Goal: Task Accomplishment & Management: Manage account settings

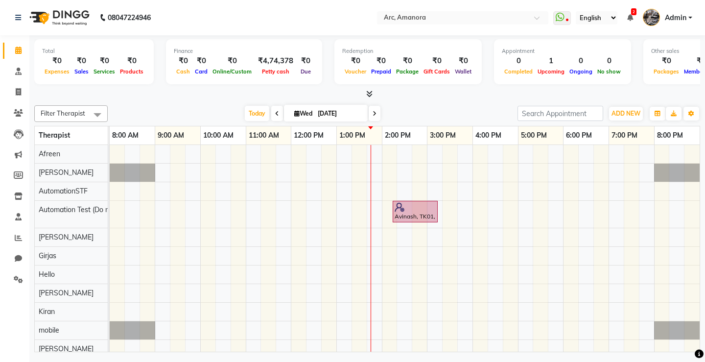
click at [230, 169] on div "Avinash, TK01, 02:15 PM-03:15 PM, Lotus Facial" at bounding box center [405, 335] width 590 height 380
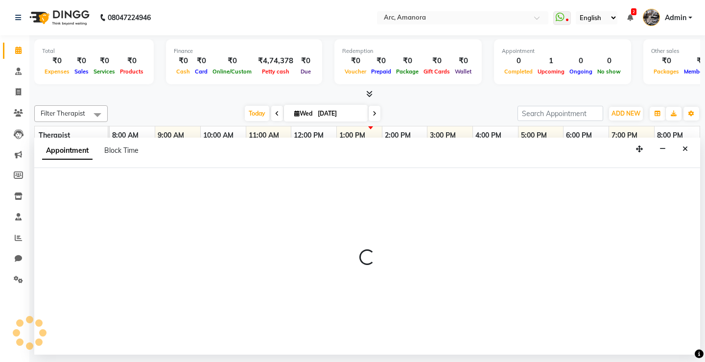
select select "471"
select select "tentative"
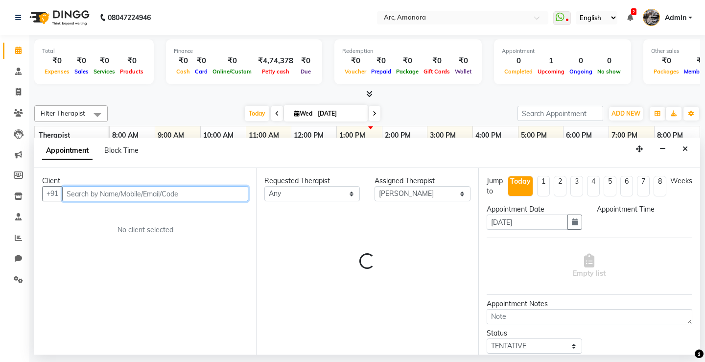
select select "615"
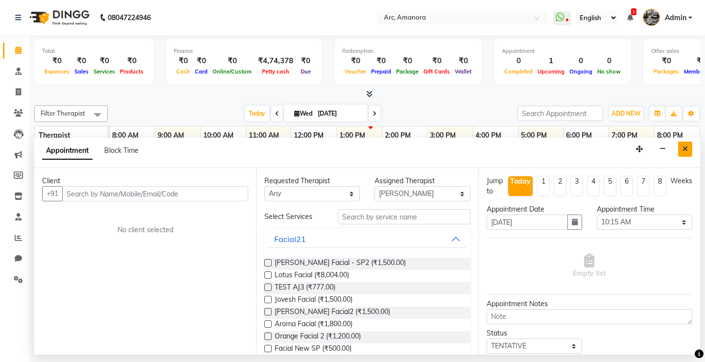
click at [683, 150] on icon "Close" at bounding box center [684, 148] width 5 height 7
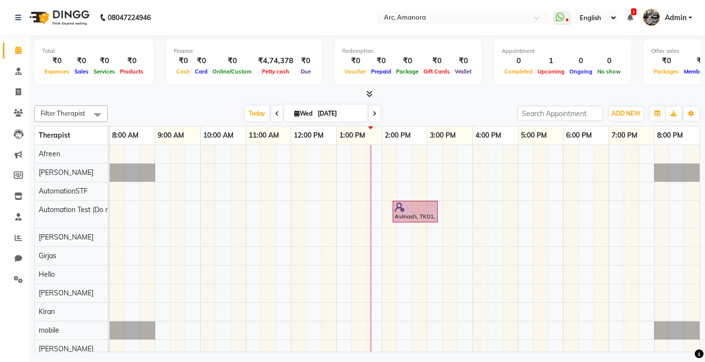
click at [77, 121] on div "Filter Therapist Select All Afreen Ankita AutomationSTF Automation Test (Do not…" at bounding box center [367, 226] width 666 height 251
click at [78, 114] on span "Filter Therapist" at bounding box center [63, 113] width 45 height 8
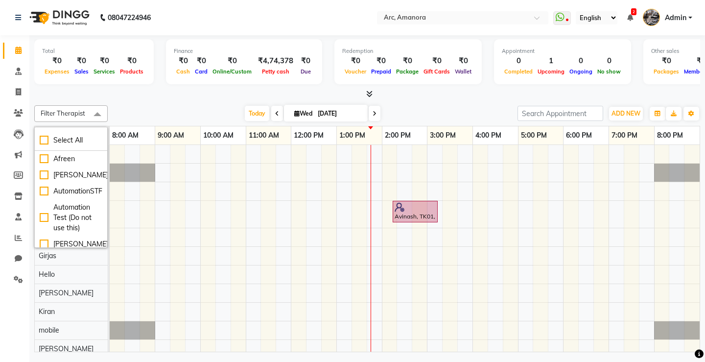
click at [132, 104] on div "Filter Therapist Select All Afreen Ankita AutomationSTF Automation Test (Do not…" at bounding box center [367, 226] width 666 height 251
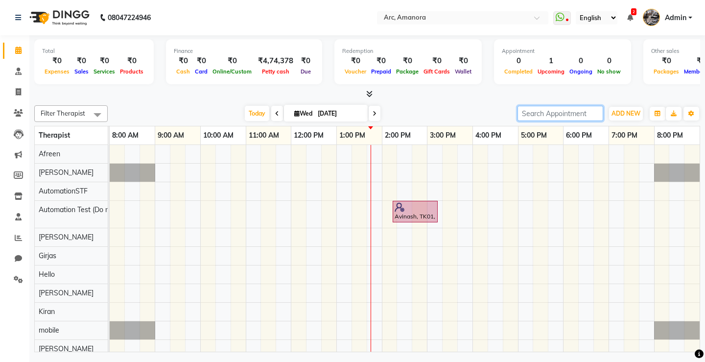
click at [568, 114] on input "search" at bounding box center [560, 113] width 86 height 15
click at [658, 116] on icon "button" at bounding box center [657, 114] width 6 height 6
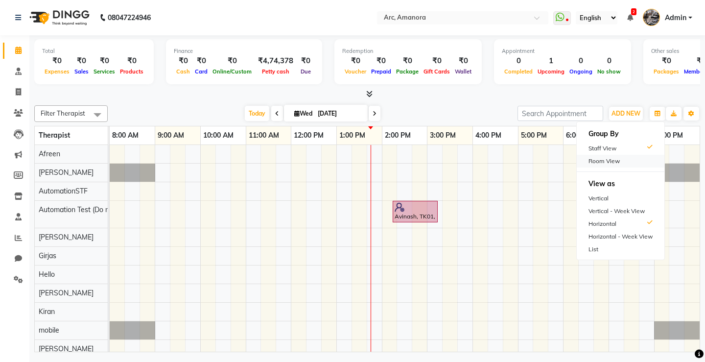
click at [622, 166] on div "Room View" at bounding box center [621, 161] width 88 height 13
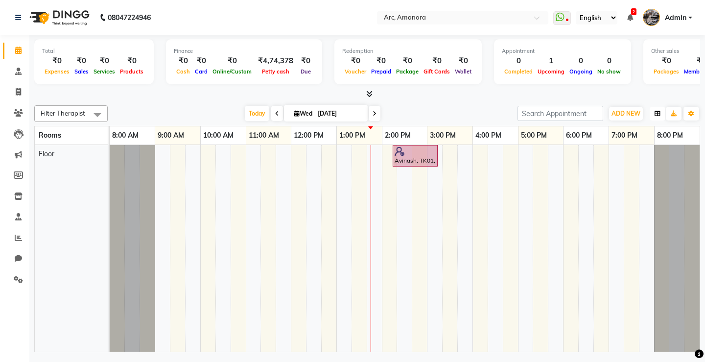
click at [658, 116] on icon "button" at bounding box center [657, 114] width 6 height 6
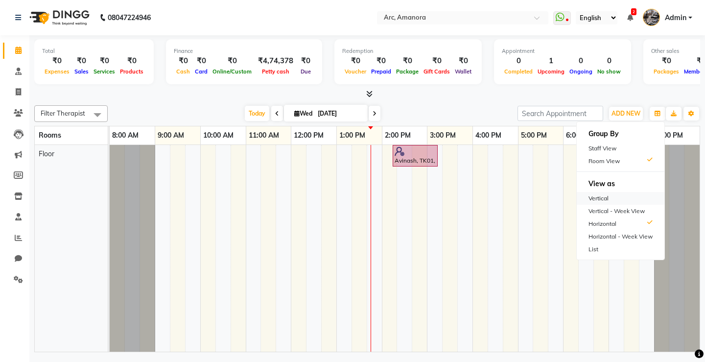
click at [624, 198] on div "Vertical" at bounding box center [621, 198] width 88 height 13
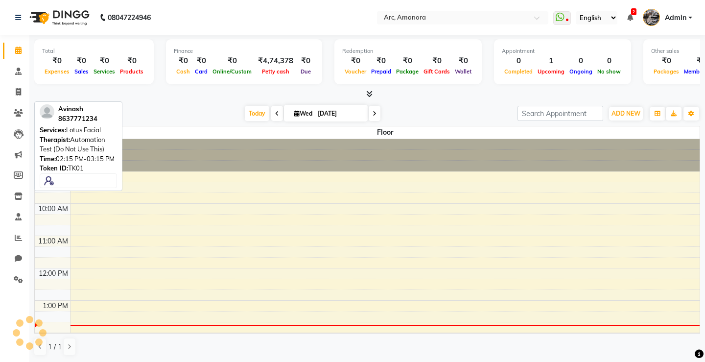
scroll to position [162, 0]
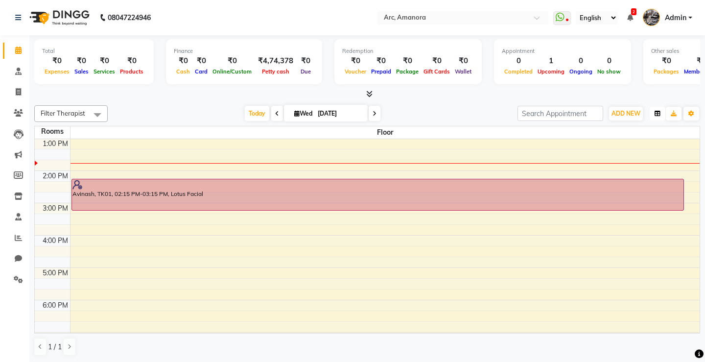
click at [655, 114] on icon "button" at bounding box center [657, 114] width 6 height 6
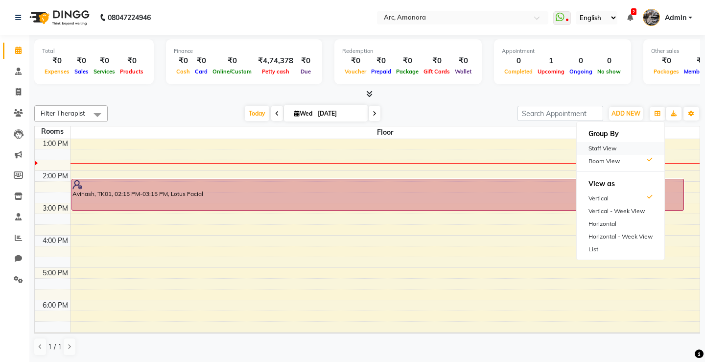
click at [618, 149] on div "Staff View" at bounding box center [621, 148] width 88 height 13
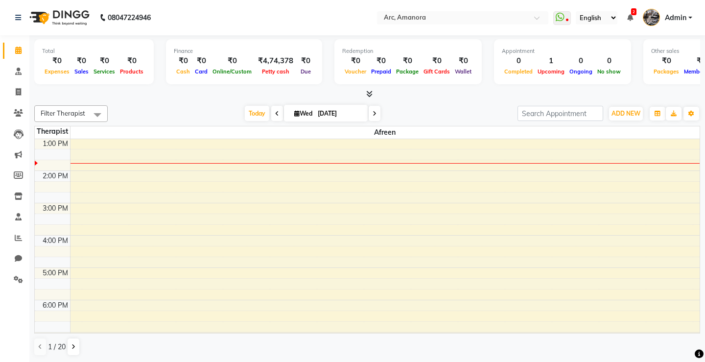
click at [68, 120] on span "Filter Therapist" at bounding box center [70, 113] width 73 height 17
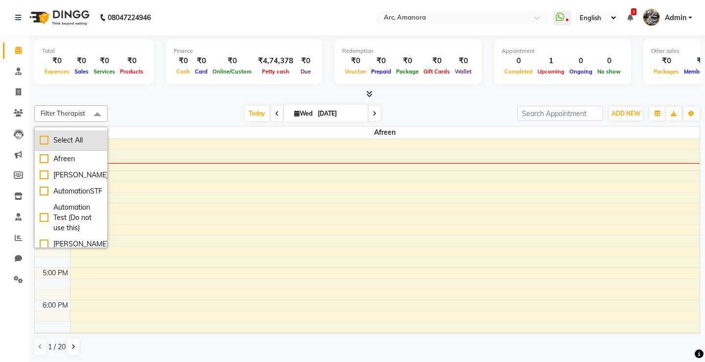
click at [70, 144] on div "Select All" at bounding box center [71, 140] width 63 height 10
checkbox input "true"
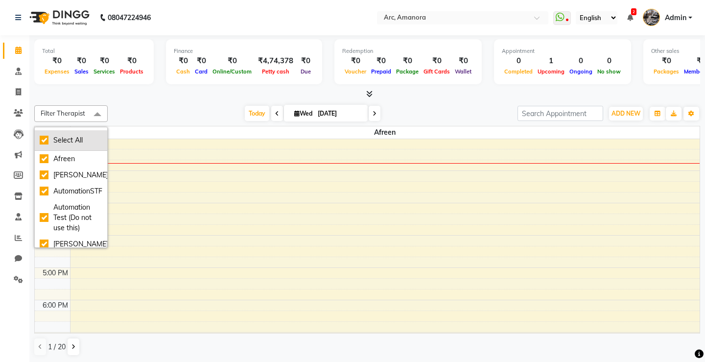
checkbox input "true"
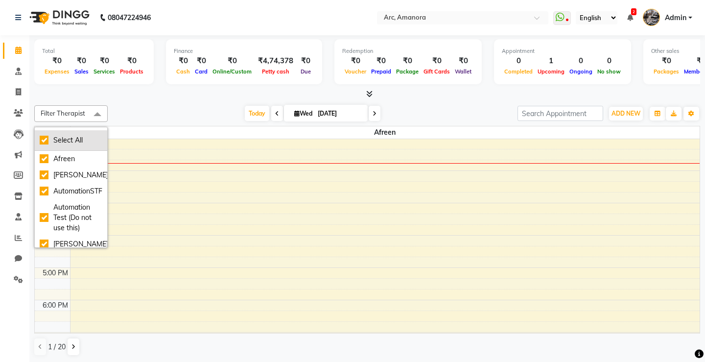
checkbox input "true"
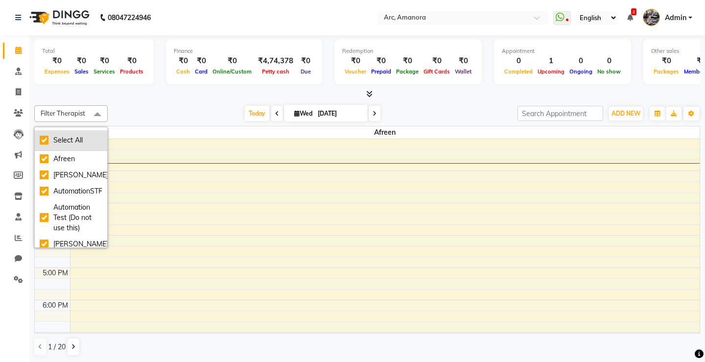
checkbox input "true"
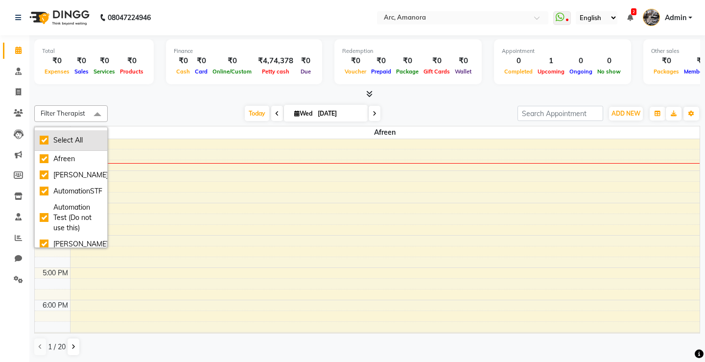
checkbox input "true"
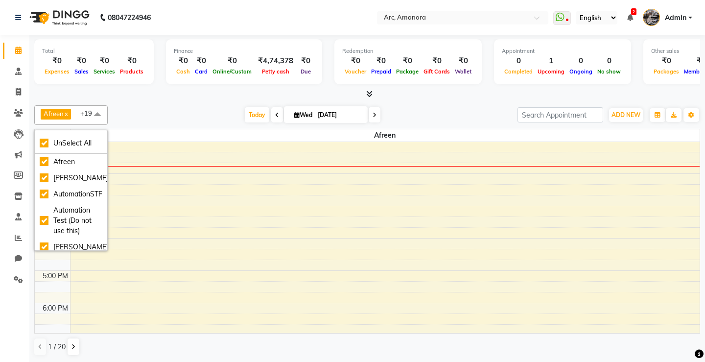
click at [137, 114] on div "Today Wed 01 Oct 2025" at bounding box center [313, 115] width 400 height 15
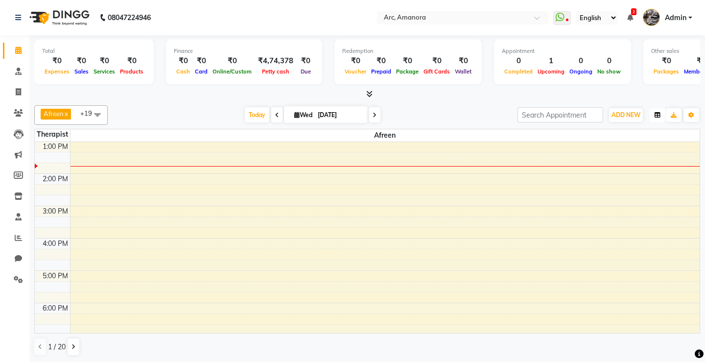
click at [656, 117] on icon "button" at bounding box center [657, 115] width 6 height 6
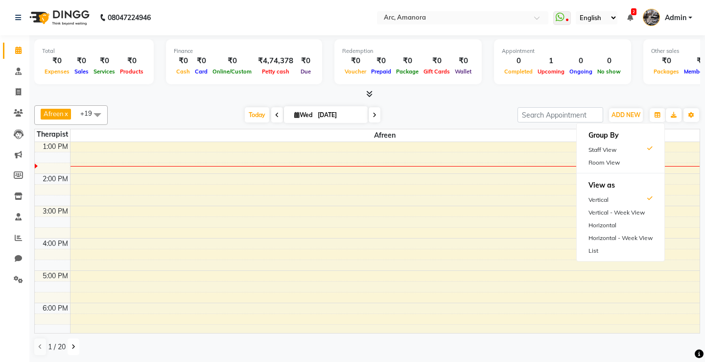
click at [73, 345] on icon at bounding box center [73, 347] width 4 height 6
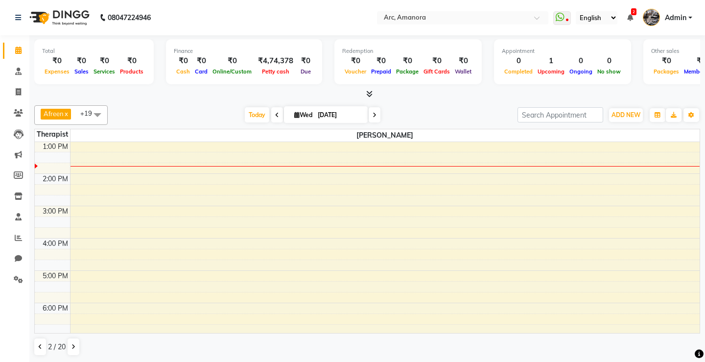
click at [91, 104] on div "Afreen x Ankita x AutomationSTF x Automation Test (Do not use this) x Devina x …" at bounding box center [367, 230] width 666 height 258
click at [93, 115] on span at bounding box center [98, 114] width 20 height 19
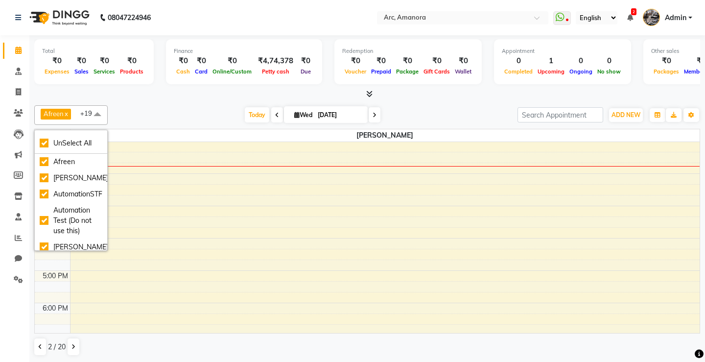
click at [158, 108] on div "Today Wed 01 Oct 2025" at bounding box center [313, 115] width 400 height 15
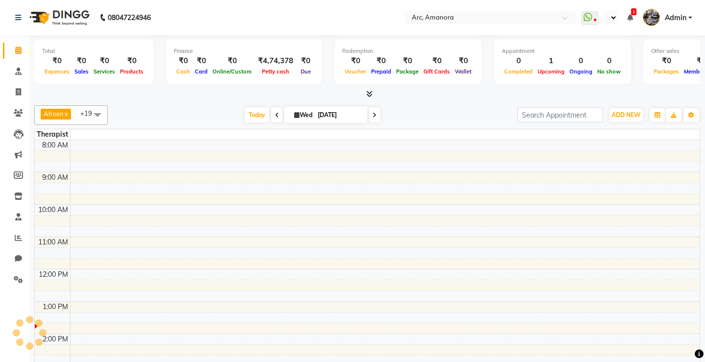
select select "en"
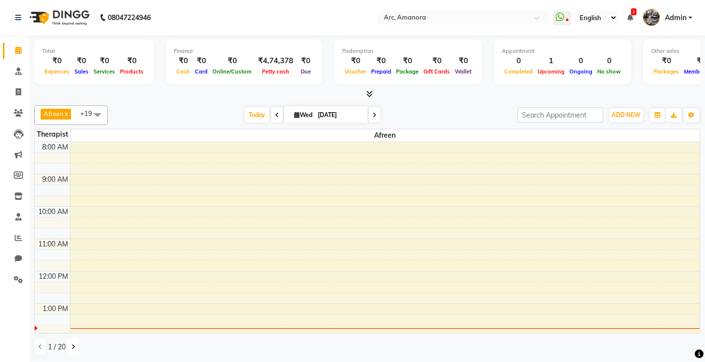
click at [77, 346] on button at bounding box center [74, 346] width 12 height 17
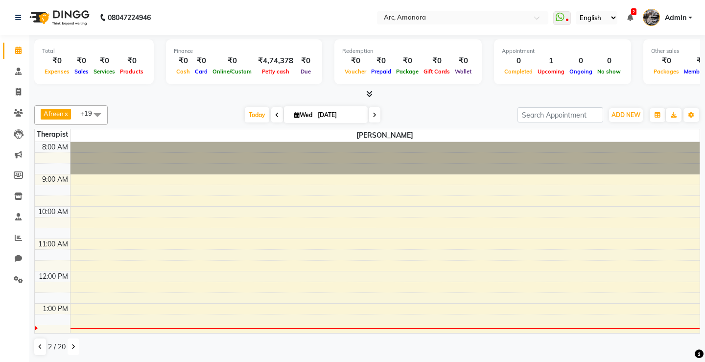
click at [77, 346] on button at bounding box center [74, 346] width 12 height 17
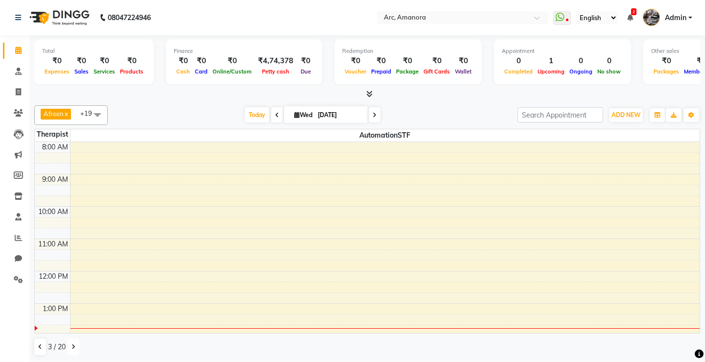
click at [77, 346] on button at bounding box center [74, 346] width 12 height 17
click at [690, 117] on icon "button" at bounding box center [691, 115] width 6 height 6
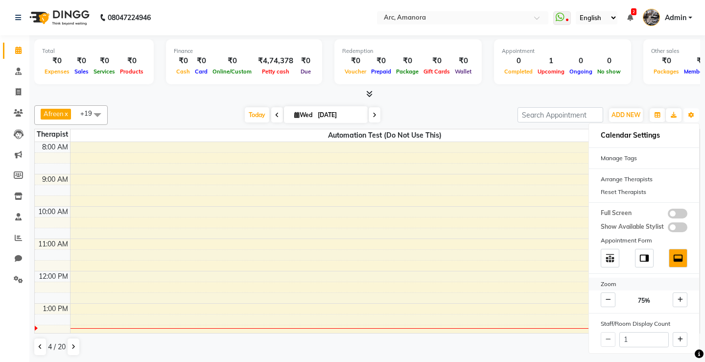
scroll to position [0, 0]
click at [681, 336] on icon at bounding box center [679, 339] width 5 height 6
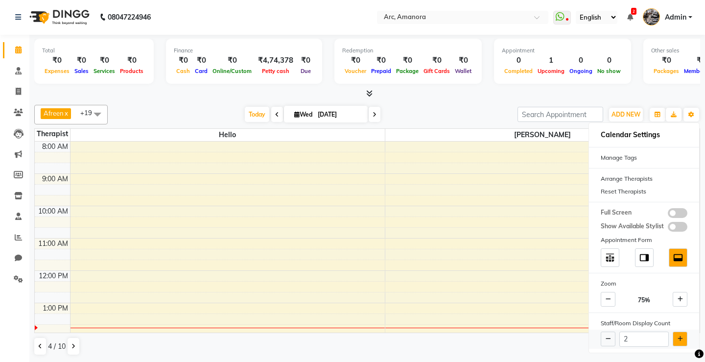
click at [680, 334] on button at bounding box center [680, 338] width 15 height 15
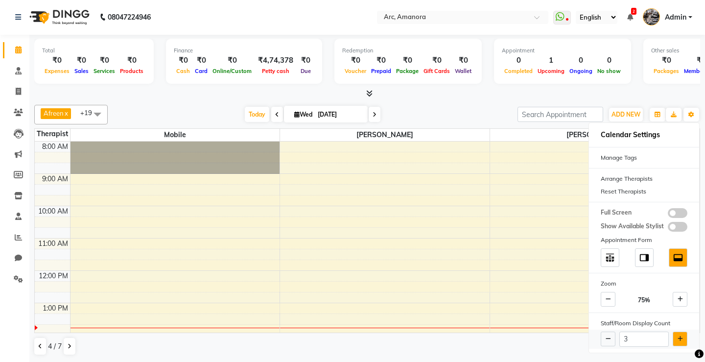
click at [680, 333] on button at bounding box center [680, 338] width 15 height 15
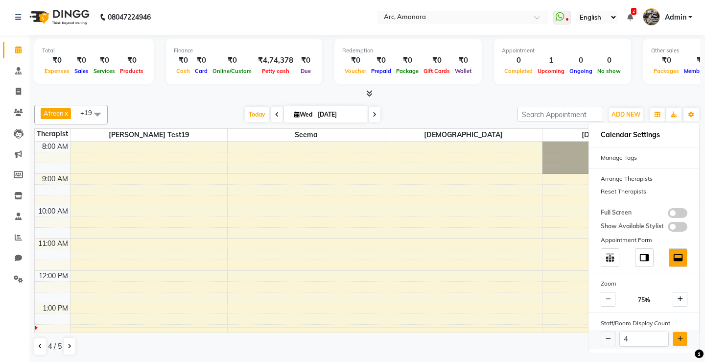
click at [680, 333] on button at bounding box center [680, 338] width 15 height 15
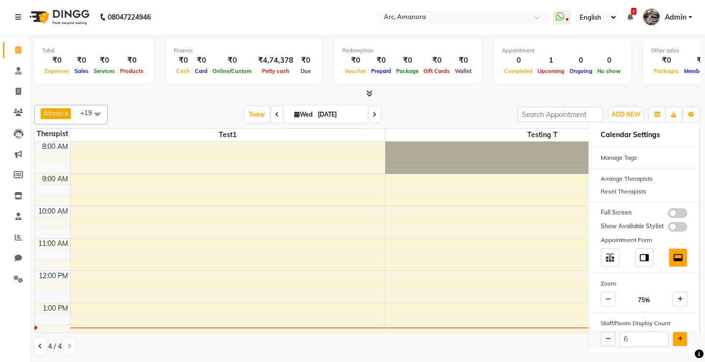
click at [680, 333] on button at bounding box center [680, 338] width 15 height 15
click at [682, 336] on button at bounding box center [680, 338] width 15 height 15
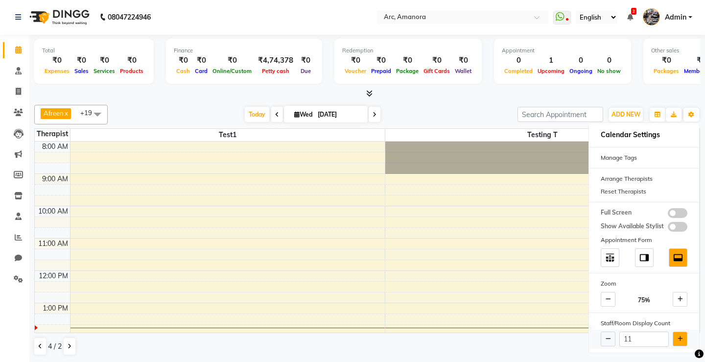
click at [682, 336] on button at bounding box center [680, 338] width 15 height 15
click at [677, 326] on div "Staff/Room Display Count" at bounding box center [644, 323] width 110 height 13
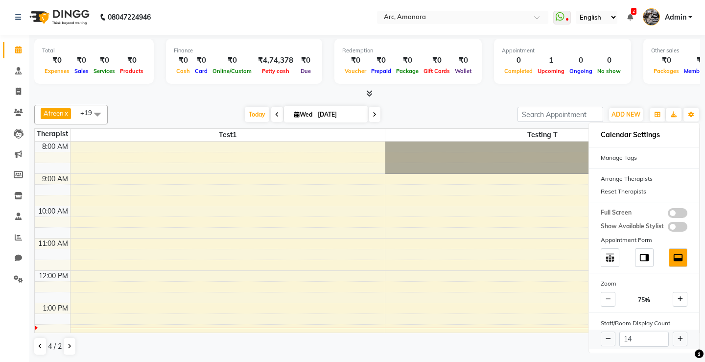
click at [678, 330] on div "14" at bounding box center [644, 338] width 110 height 19
click at [681, 340] on icon at bounding box center [679, 339] width 5 height 6
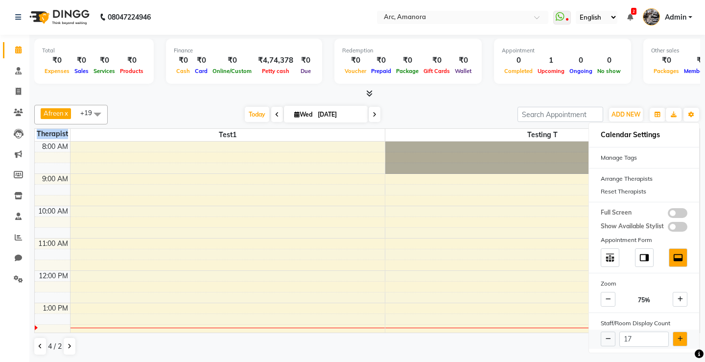
click at [681, 340] on icon at bounding box center [679, 339] width 5 height 6
type input "18"
click at [637, 97] on div at bounding box center [367, 94] width 666 height 10
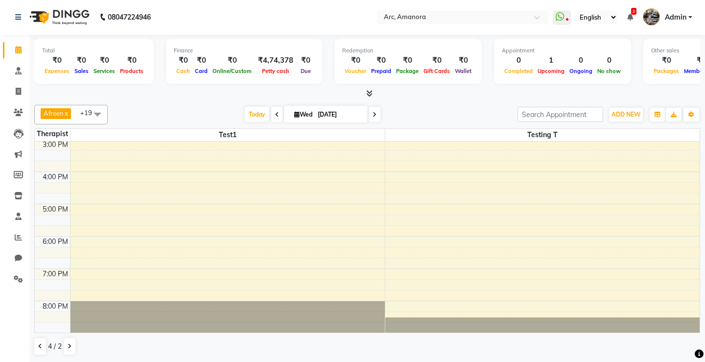
scroll to position [0, 0]
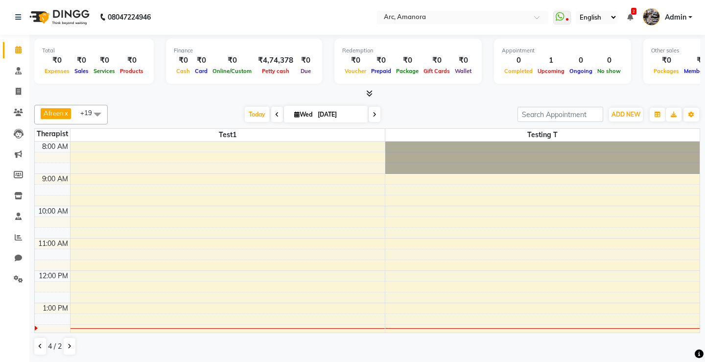
click at [101, 105] on span at bounding box center [98, 114] width 20 height 19
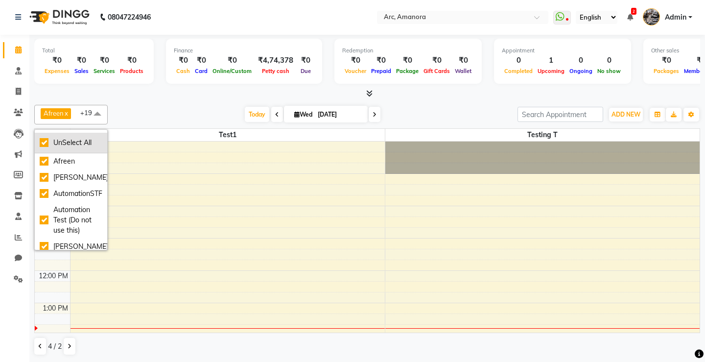
click at [69, 142] on div "UnSelect All" at bounding box center [71, 143] width 63 height 10
checkbox input "false"
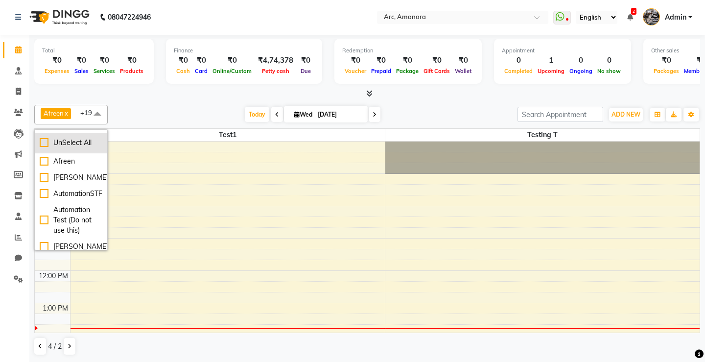
checkbox input "false"
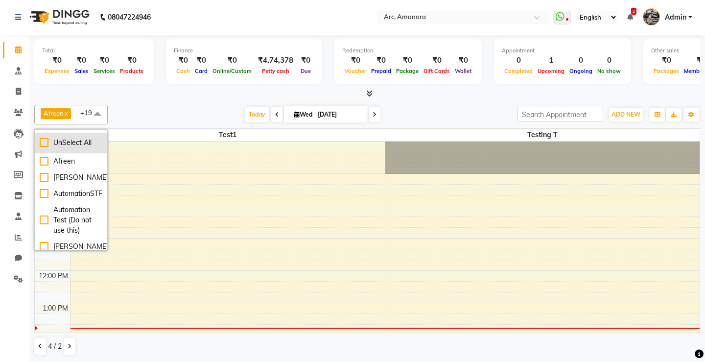
checkbox input "false"
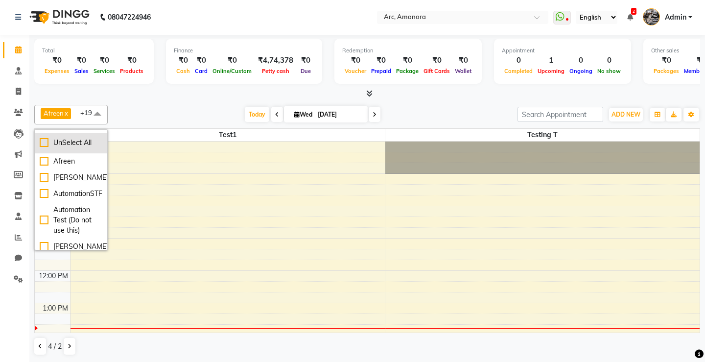
checkbox input "false"
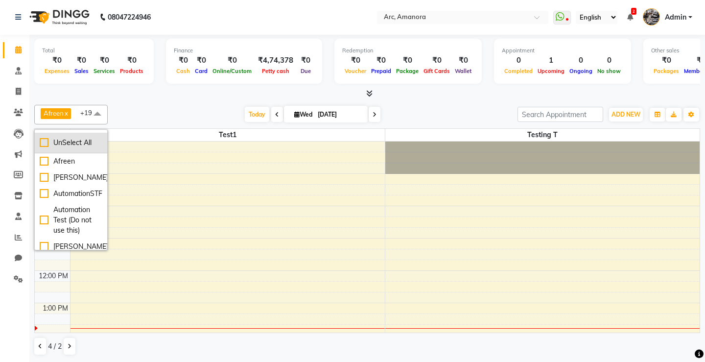
checkbox input "false"
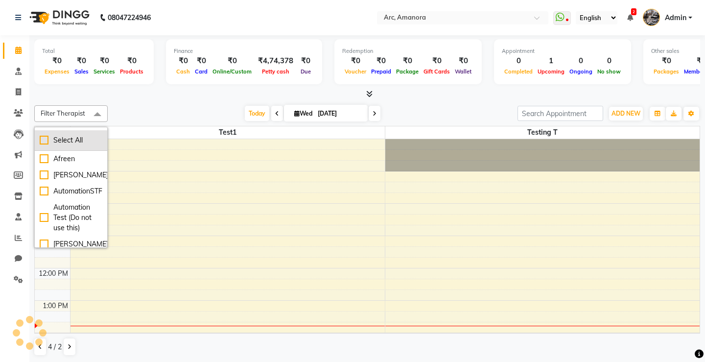
click at [69, 142] on div "Select All" at bounding box center [71, 140] width 63 height 10
checkbox input "true"
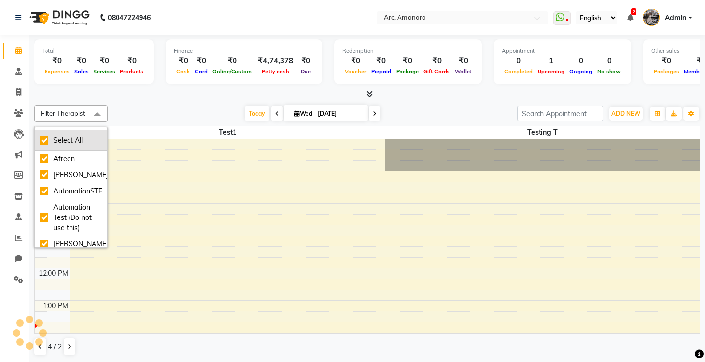
checkbox input "true"
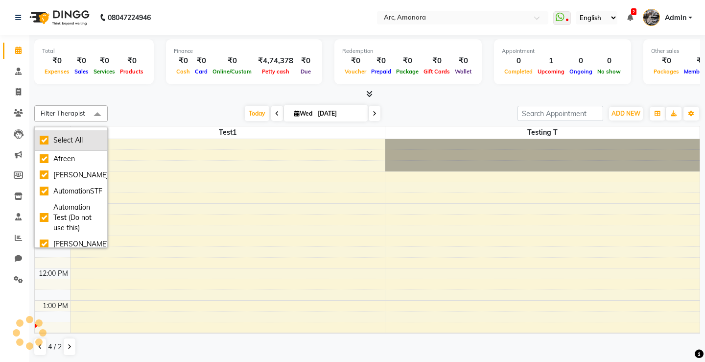
checkbox input "true"
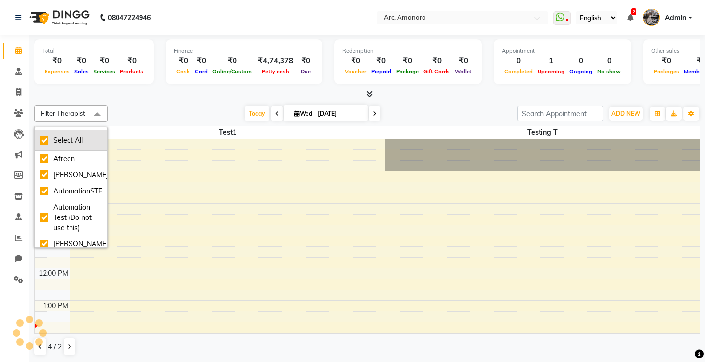
checkbox input "true"
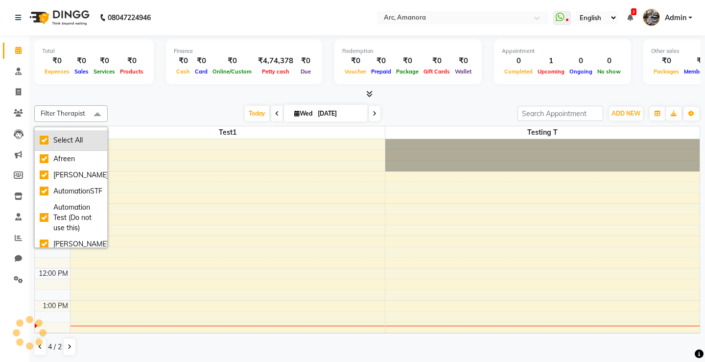
checkbox input "true"
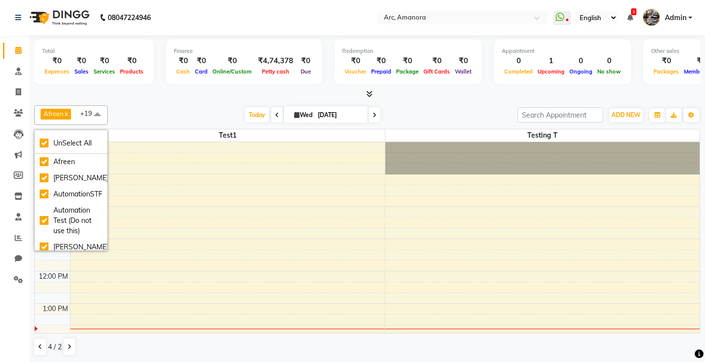
click at [147, 103] on div "Afreen x Ankita x AutomationSTF x Automation Test (Do not use this) x Devina x …" at bounding box center [367, 230] width 666 height 258
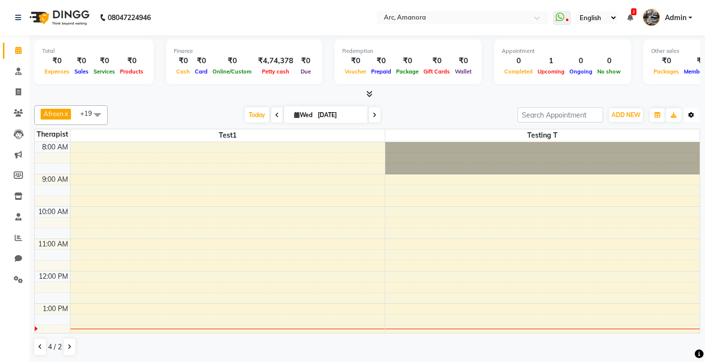
click at [692, 117] on icon "button" at bounding box center [691, 115] width 6 height 6
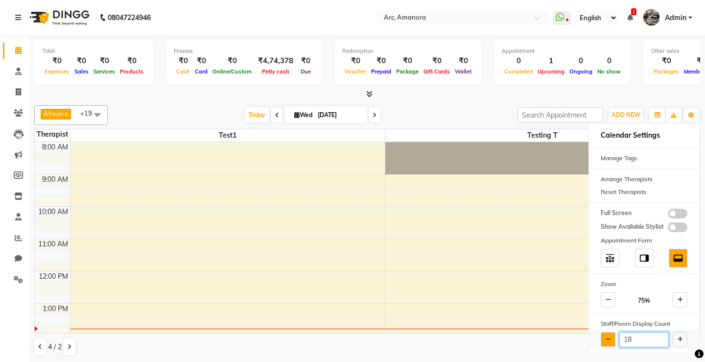
drag, startPoint x: 632, startPoint y: 338, endPoint x: 603, endPoint y: 335, distance: 30.0
click at [603, 335] on div "18" at bounding box center [644, 339] width 110 height 19
click at [599, 102] on div "Afreen x Ankita x AutomationSTF x Automation Test (Do not use this) x Devina x …" at bounding box center [367, 230] width 666 height 258
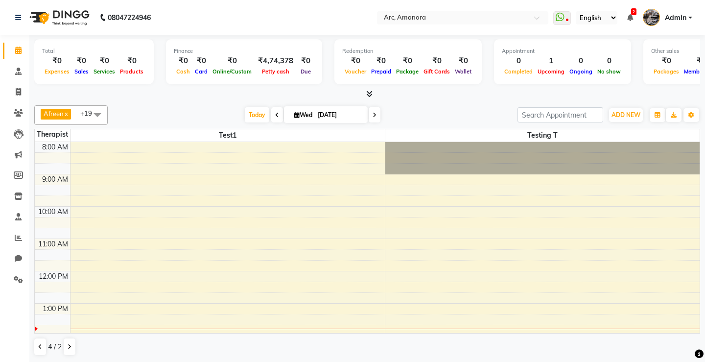
scroll to position [1, 0]
click at [38, 347] on button at bounding box center [40, 346] width 12 height 17
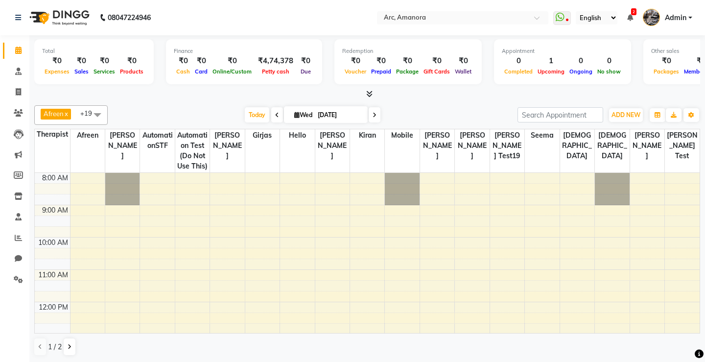
scroll to position [259, 0]
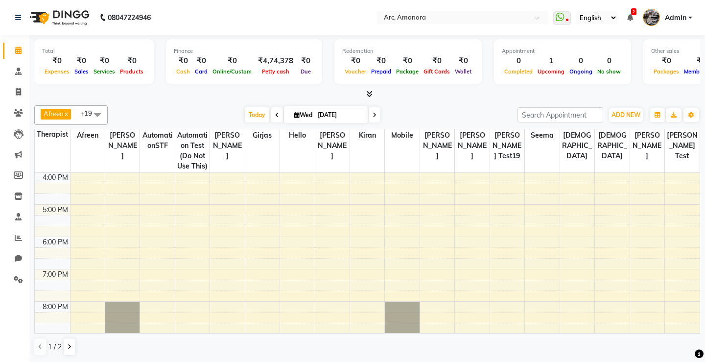
click at [183, 307] on td at bounding box center [384, 306] width 629 height 11
click at [204, 304] on td at bounding box center [384, 306] width 629 height 11
click at [208, 277] on div "8:00 AM 9:00 AM 10:00 AM 11:00 AM 12:00 PM 1:00 PM 2:00 PM 3:00 PM 4:00 PM 5:00…" at bounding box center [367, 124] width 665 height 420
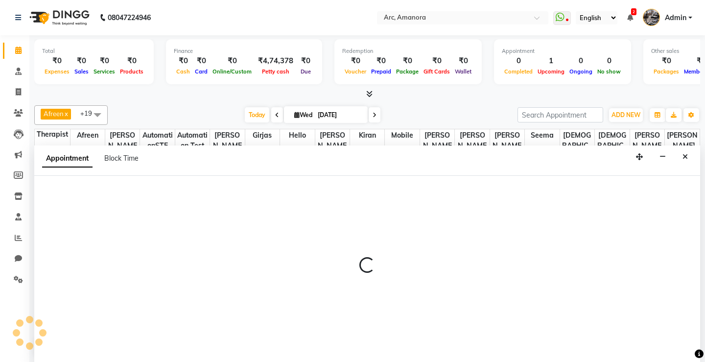
scroll to position [0, 0]
select select "545"
select select "1140"
select select "tentative"
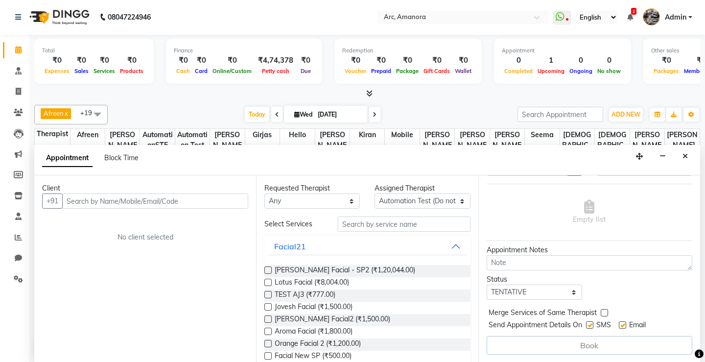
scroll to position [0, 0]
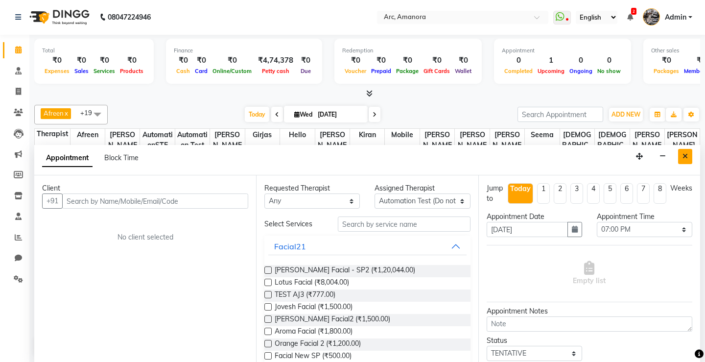
click at [686, 158] on icon "Close" at bounding box center [684, 156] width 5 height 7
